Goal: Information Seeking & Learning: Learn about a topic

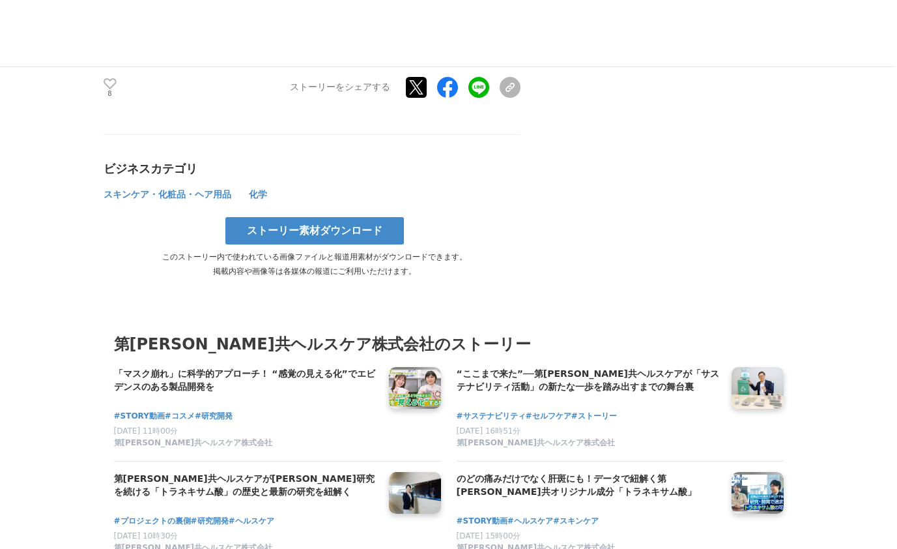
scroll to position [4465, 0]
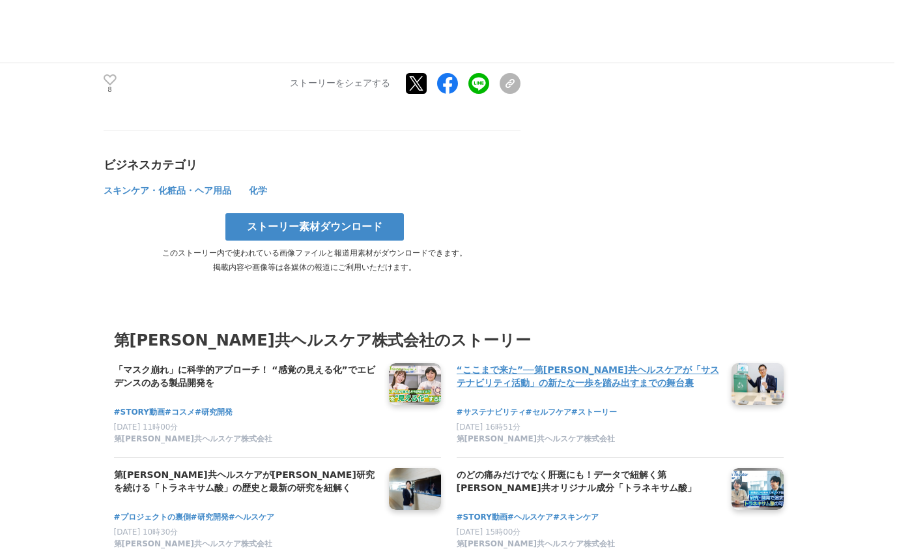
click at [603, 363] on h4 "“ここまで来た”──第[PERSON_NAME]共ヘルスケアが「サステナビリティ活動」の新たな一歩を踏み出すまでの舞台裏" at bounding box center [589, 376] width 264 height 27
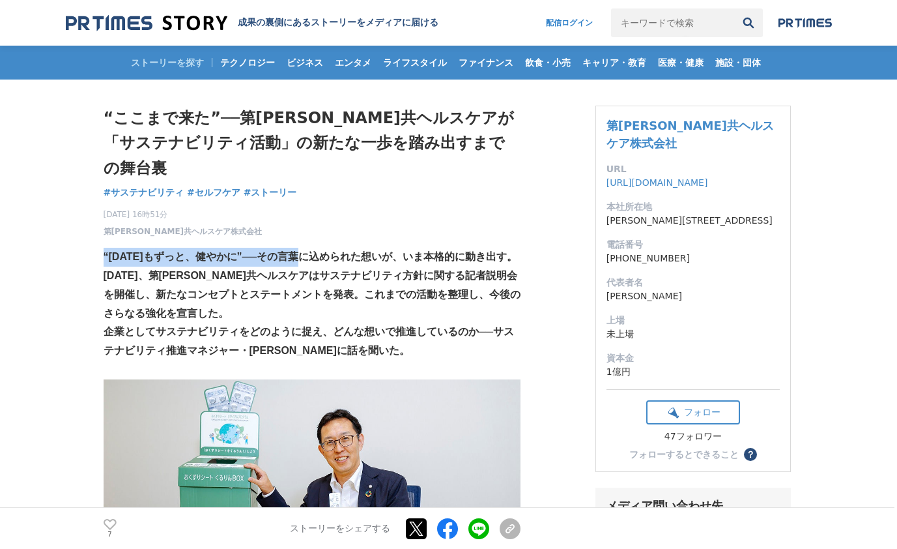
drag, startPoint x: 322, startPoint y: 209, endPoint x: 322, endPoint y: 227, distance: 17.6
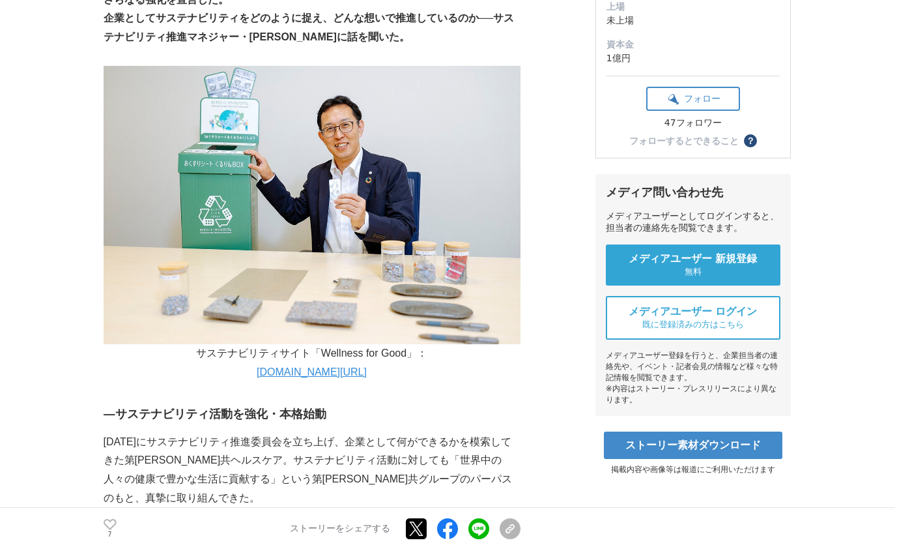
scroll to position [313, 0]
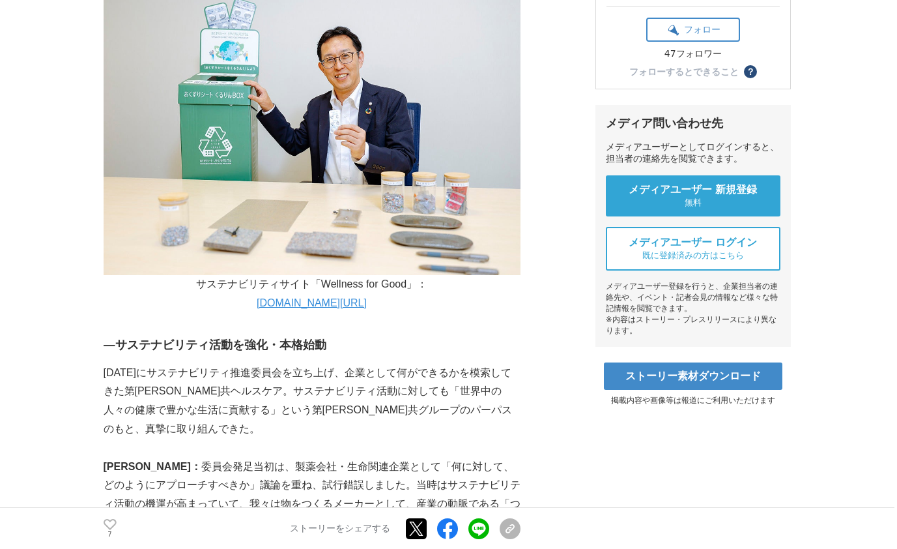
scroll to position [391, 0]
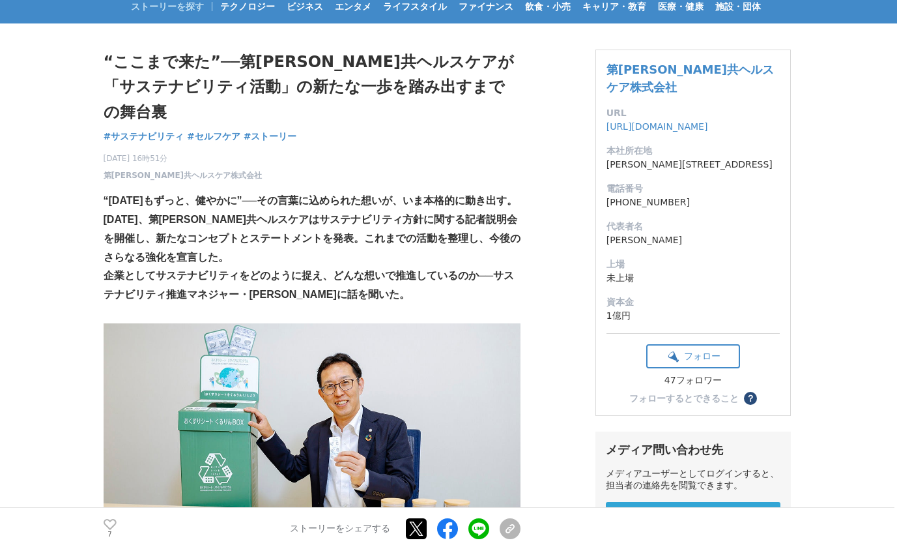
scroll to position [0, 0]
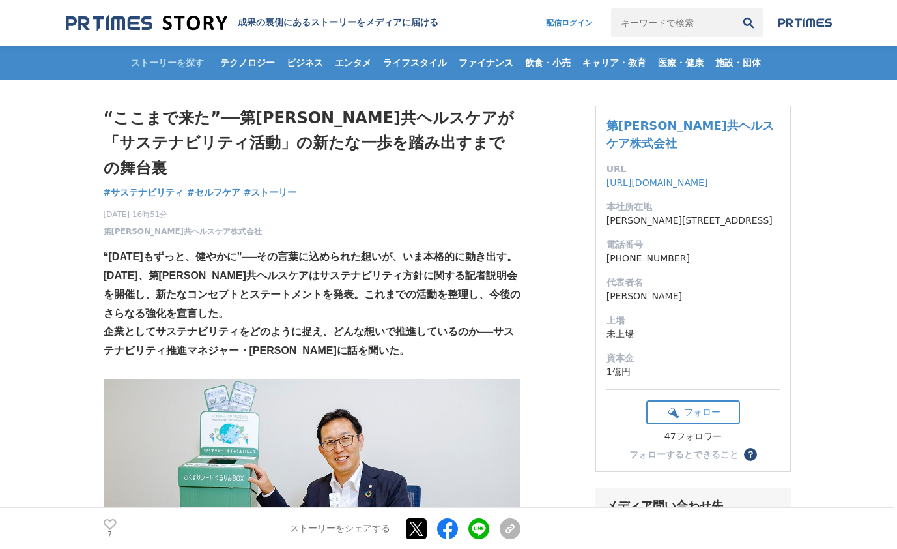
click at [511, 122] on h1 "“ここまで来た”──第[PERSON_NAME]共ヘルスケアが「サステナビリティ活動」の新たな一歩を踏み出すまでの舞台裏" at bounding box center [312, 143] width 417 height 75
drag, startPoint x: 511, startPoint y: 122, endPoint x: 466, endPoint y: 206, distance: 95.3
click at [466, 206] on div "2025年9月5日 16時51分 第一三共ヘルスケア株式会社 7" at bounding box center [312, 220] width 417 height 34
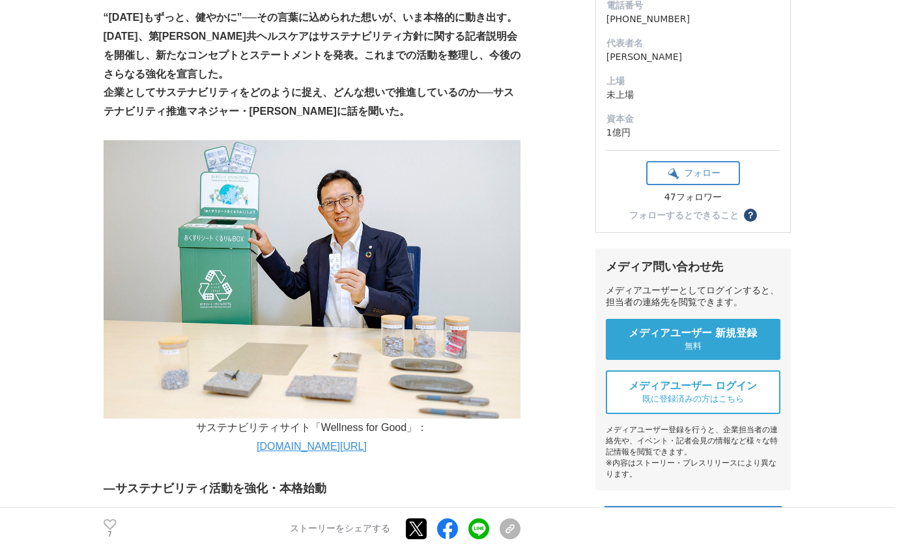
scroll to position [207, 0]
